Goal: Transaction & Acquisition: Purchase product/service

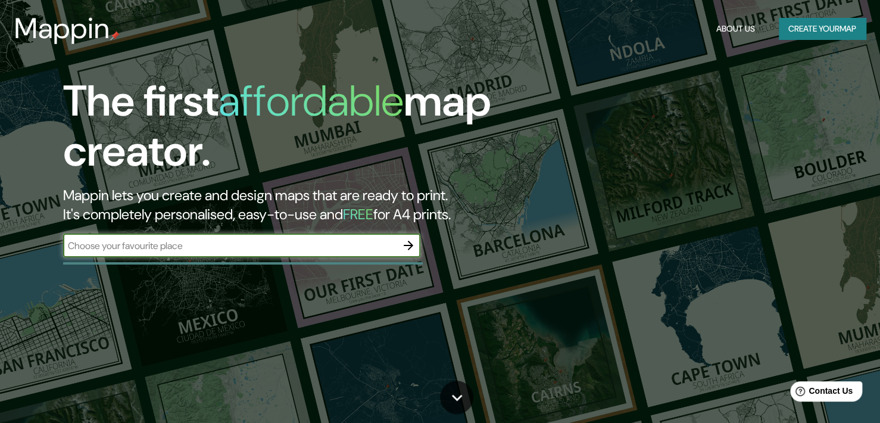
click at [214, 253] on div "​" at bounding box center [241, 245] width 357 height 24
type input "santa [PERSON_NAME]"
click at [410, 247] on icon "button" at bounding box center [409, 246] width 10 height 10
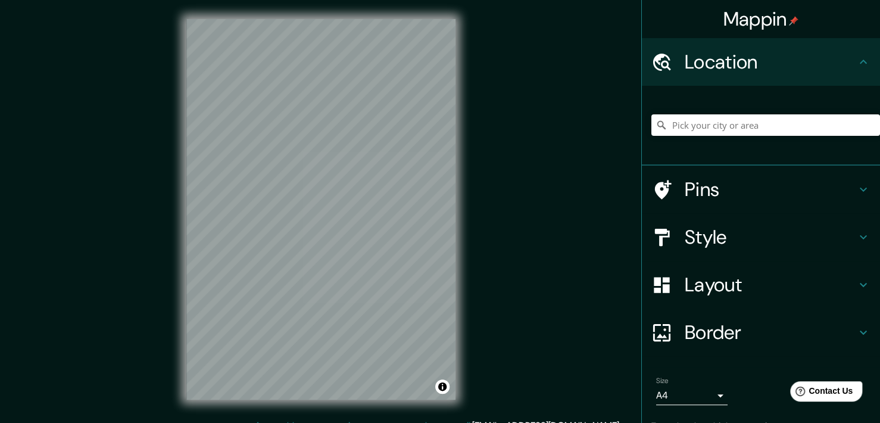
click at [834, 72] on h4 "Location" at bounding box center [771, 62] width 172 height 24
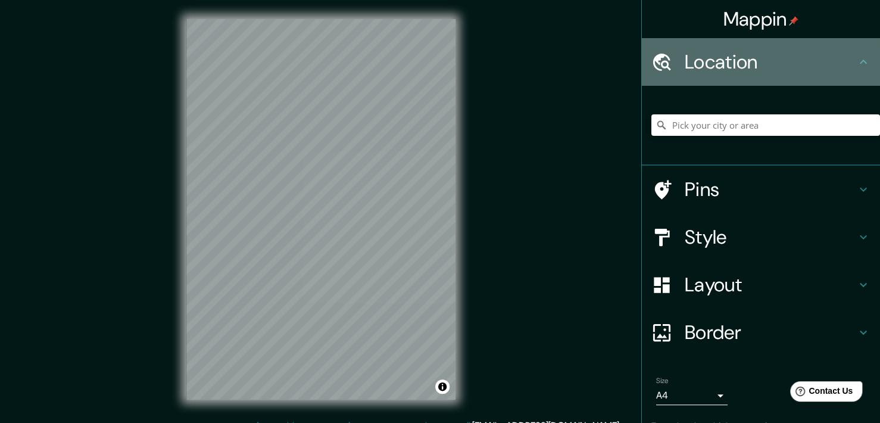
click at [860, 61] on icon at bounding box center [863, 62] width 7 height 4
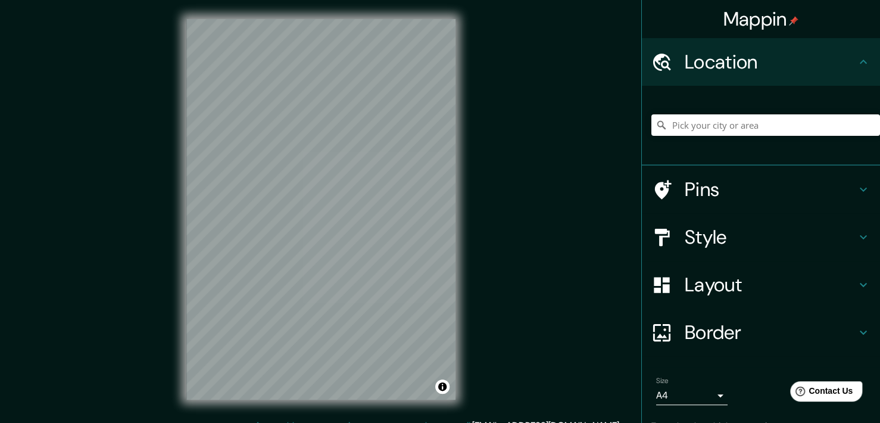
click at [788, 140] on div at bounding box center [766, 125] width 229 height 60
click at [761, 129] on input "Pick your city or area" at bounding box center [766, 124] width 229 height 21
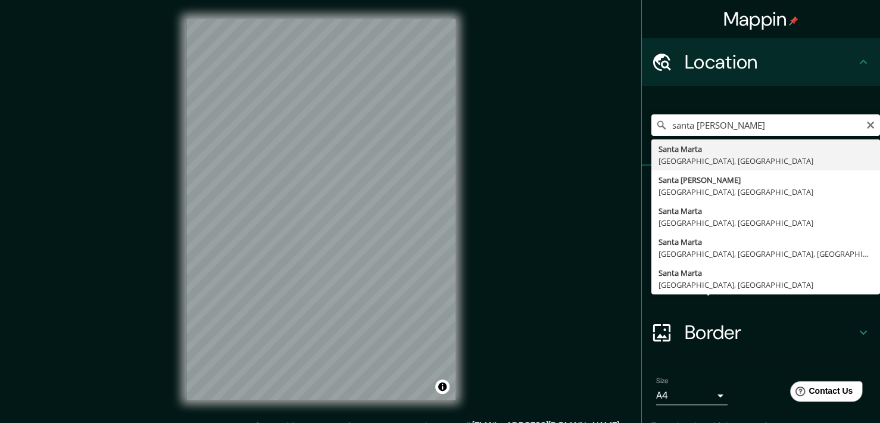
type input "[GEOGRAPHIC_DATA], [GEOGRAPHIC_DATA], [GEOGRAPHIC_DATA]"
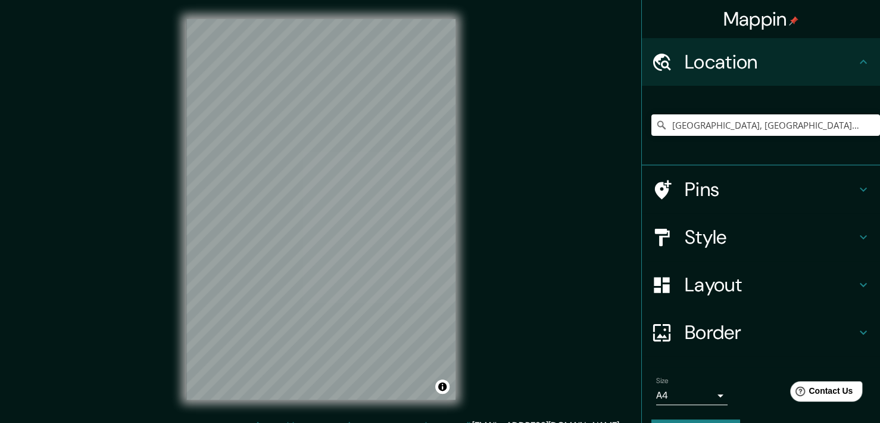
click at [800, 338] on h4 "Border" at bounding box center [771, 332] width 172 height 24
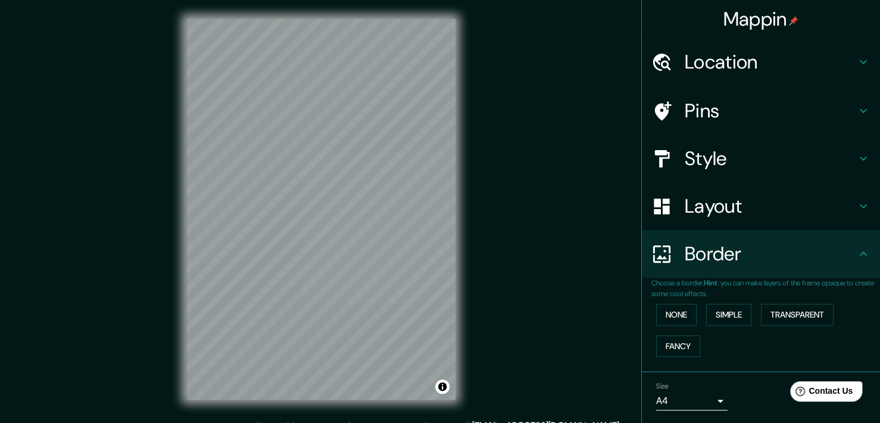
click at [767, 247] on h4 "Border" at bounding box center [771, 254] width 172 height 24
click at [767, 218] on div "Layout" at bounding box center [761, 206] width 238 height 48
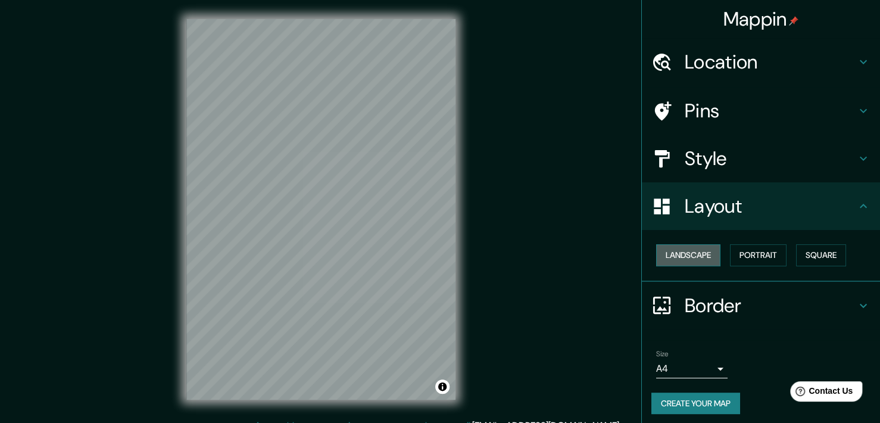
click at [677, 251] on button "Landscape" at bounding box center [688, 255] width 64 height 22
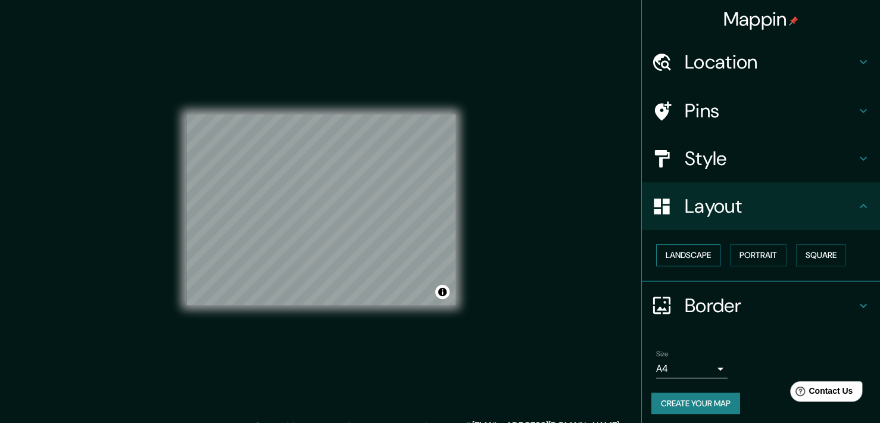
click at [677, 251] on button "Landscape" at bounding box center [688, 255] width 64 height 22
click at [747, 257] on button "Portrait" at bounding box center [758, 255] width 57 height 22
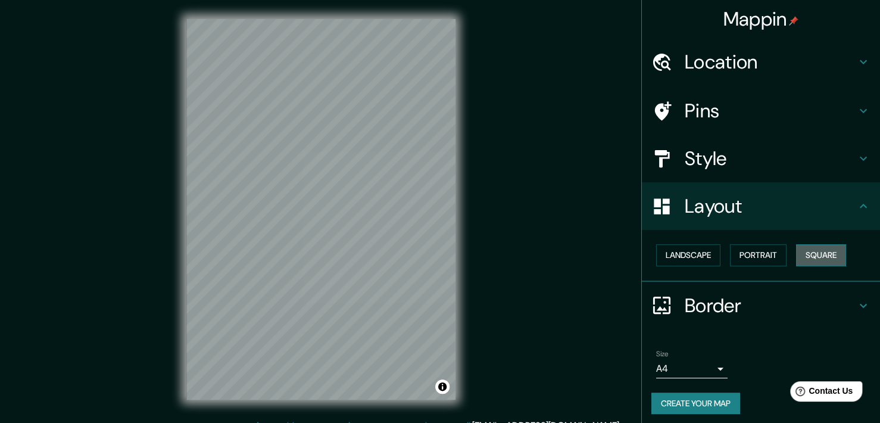
click at [806, 249] on button "Square" at bounding box center [821, 255] width 50 height 22
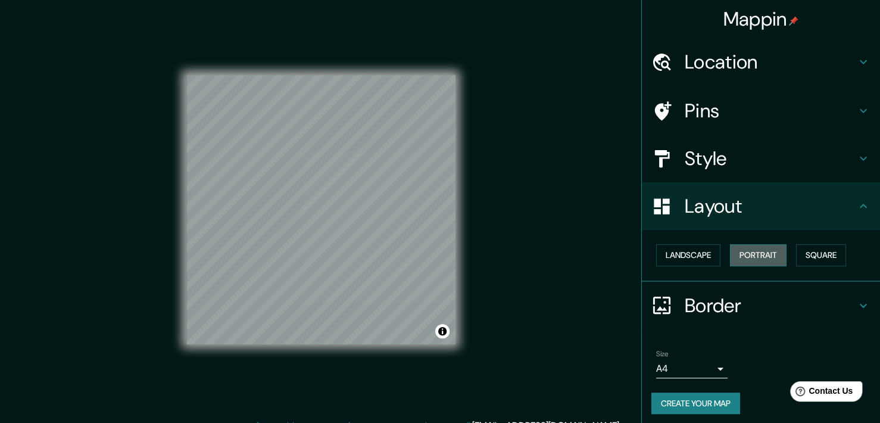
click at [760, 248] on button "Portrait" at bounding box center [758, 255] width 57 height 22
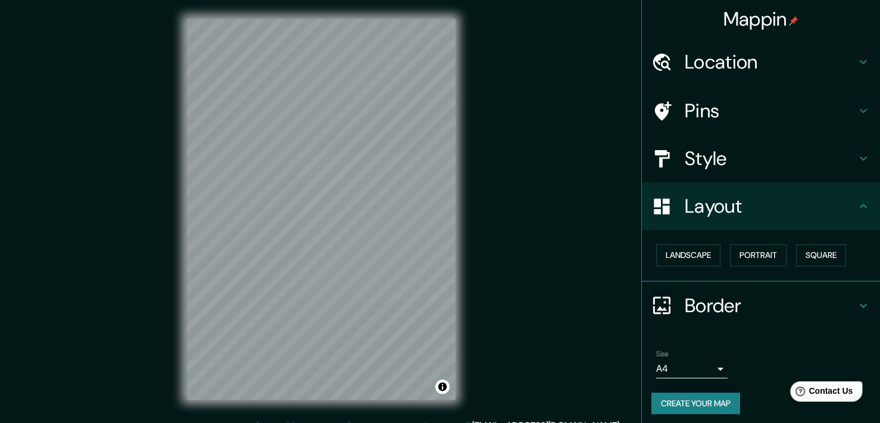
click at [778, 152] on h4 "Style" at bounding box center [771, 159] width 172 height 24
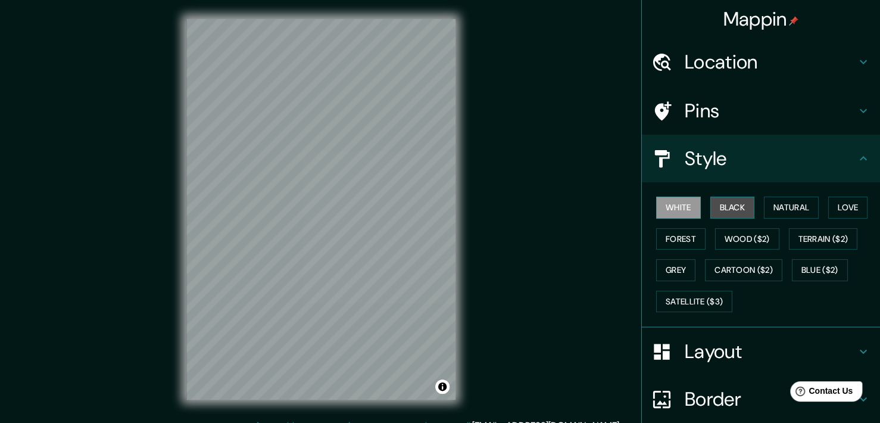
click at [730, 207] on button "Black" at bounding box center [733, 208] width 45 height 22
click at [779, 209] on button "Natural" at bounding box center [791, 208] width 55 height 22
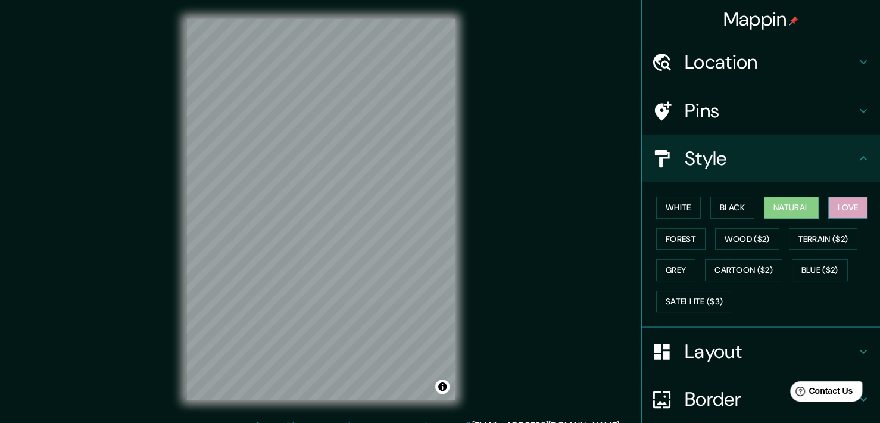
click at [853, 209] on button "Love" at bounding box center [848, 208] width 39 height 22
click at [678, 243] on button "Forest" at bounding box center [680, 239] width 49 height 22
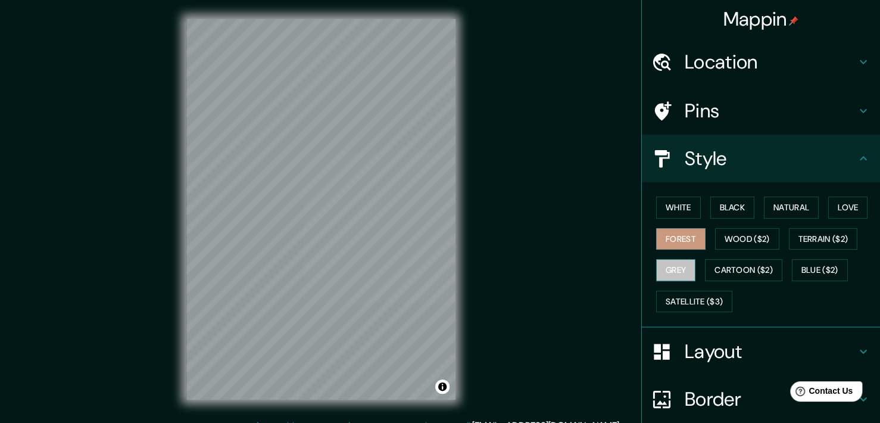
click at [669, 267] on button "Grey" at bounding box center [675, 270] width 39 height 22
click at [798, 267] on button "Blue ($2)" at bounding box center [820, 270] width 56 height 22
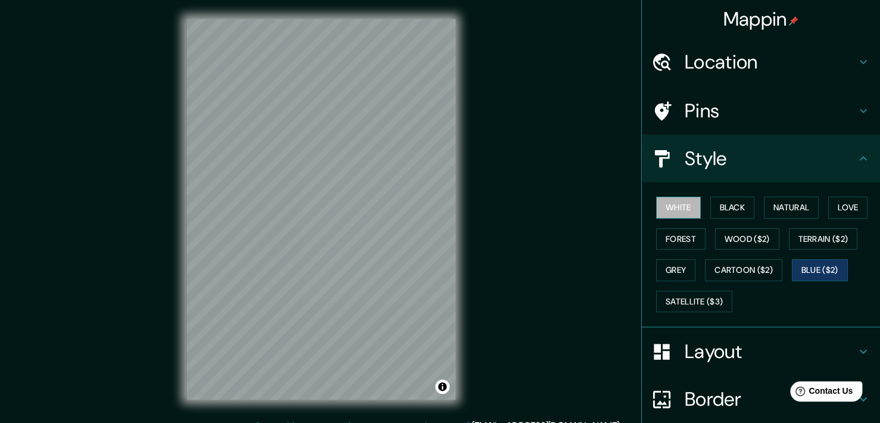
click at [689, 203] on button "White" at bounding box center [678, 208] width 45 height 22
click at [731, 100] on h4 "Pins" at bounding box center [771, 111] width 172 height 24
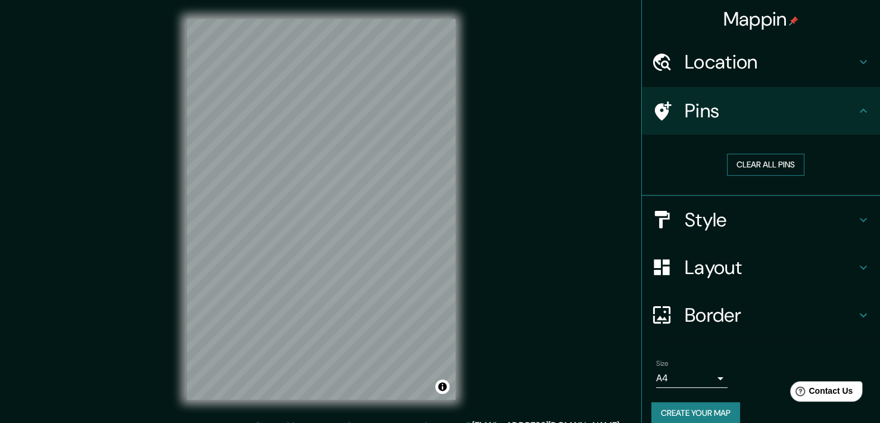
click at [732, 158] on button "Clear all pins" at bounding box center [765, 165] width 77 height 22
